Goal: Navigation & Orientation: Understand site structure

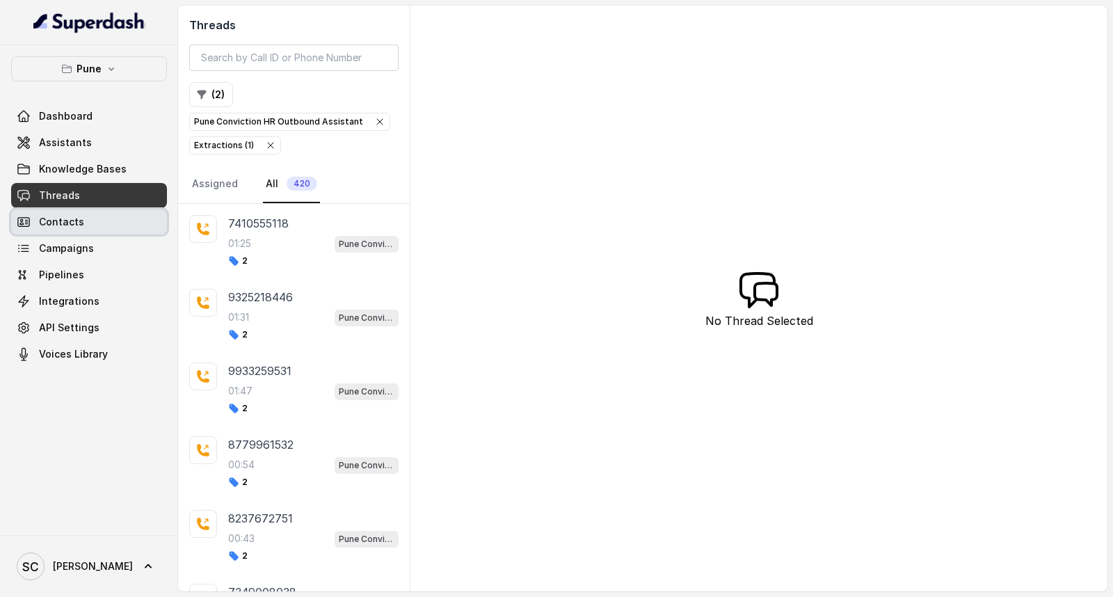
click at [88, 233] on link "Contacts" at bounding box center [89, 221] width 156 height 25
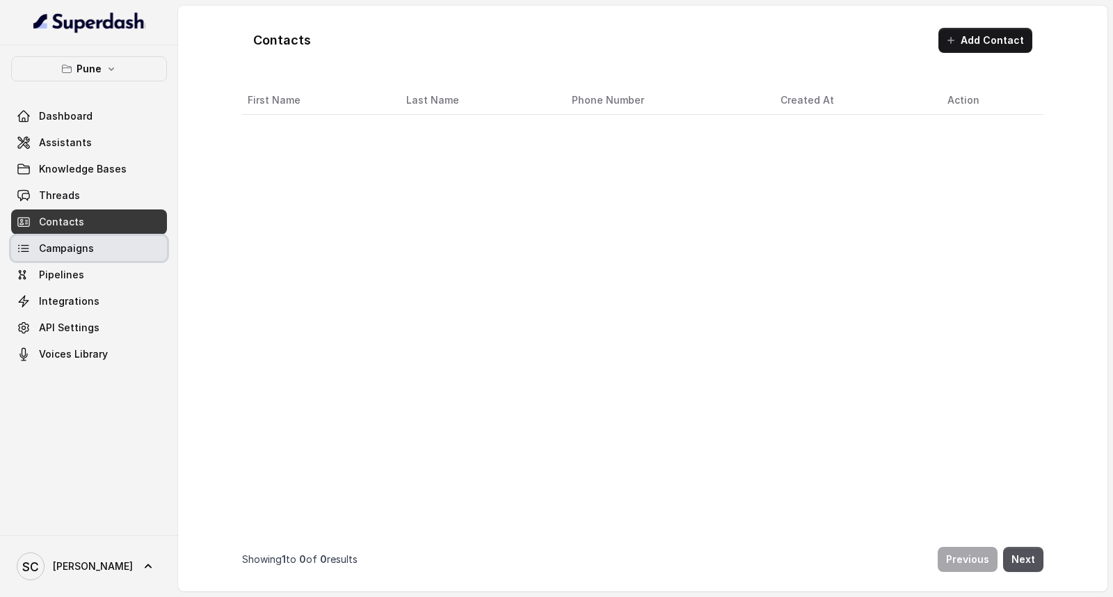
click at [72, 247] on span "Campaigns" at bounding box center [66, 248] width 55 height 14
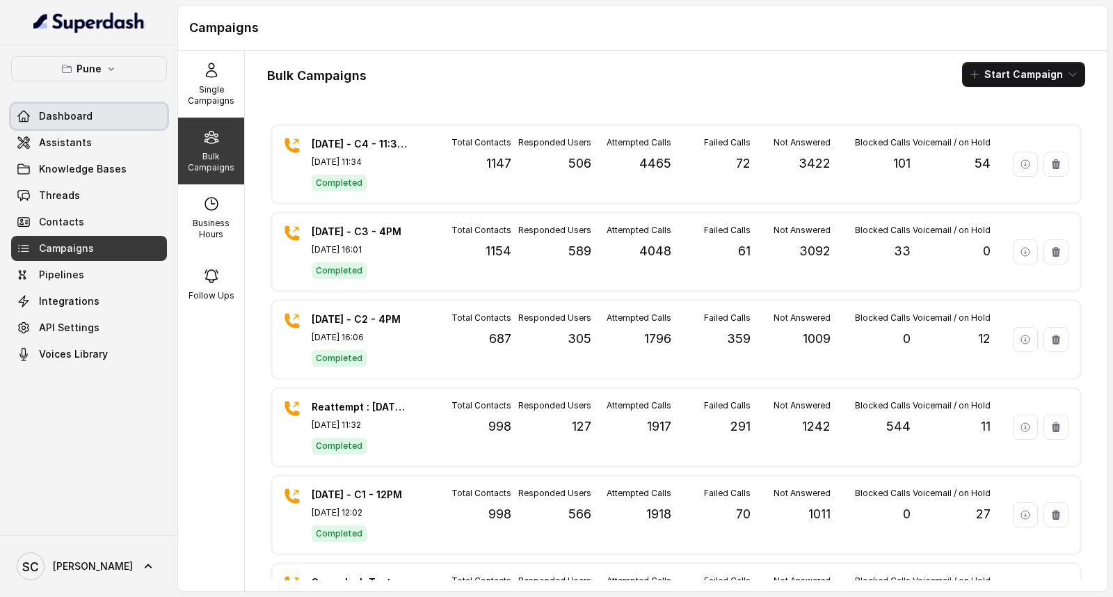
click at [54, 113] on span "Dashboard" at bounding box center [66, 116] width 54 height 14
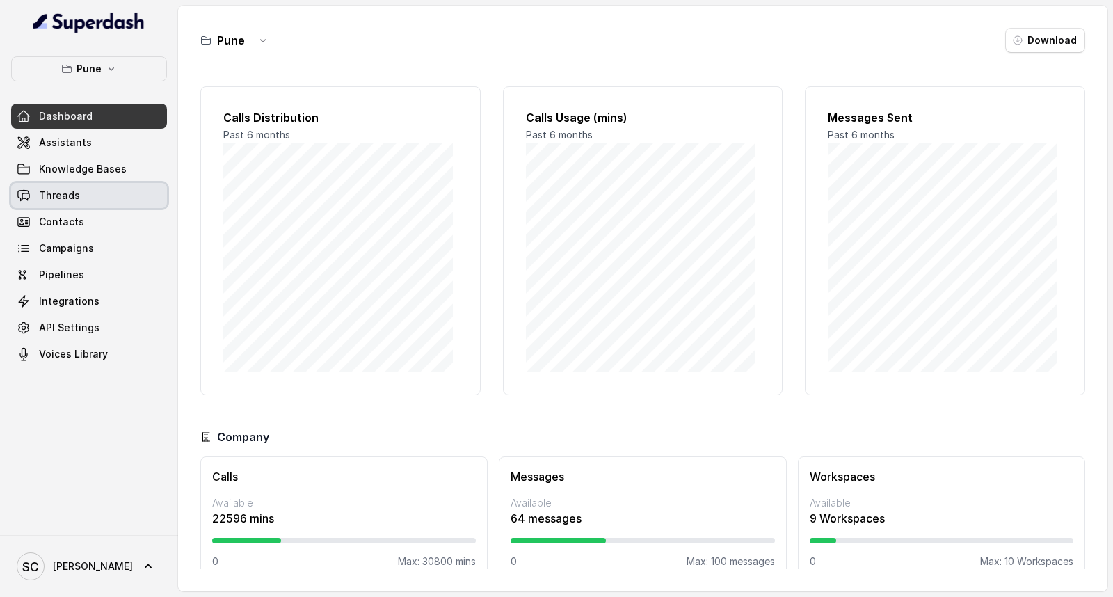
click at [70, 200] on span "Threads" at bounding box center [59, 195] width 41 height 14
